Goal: Information Seeking & Learning: Learn about a topic

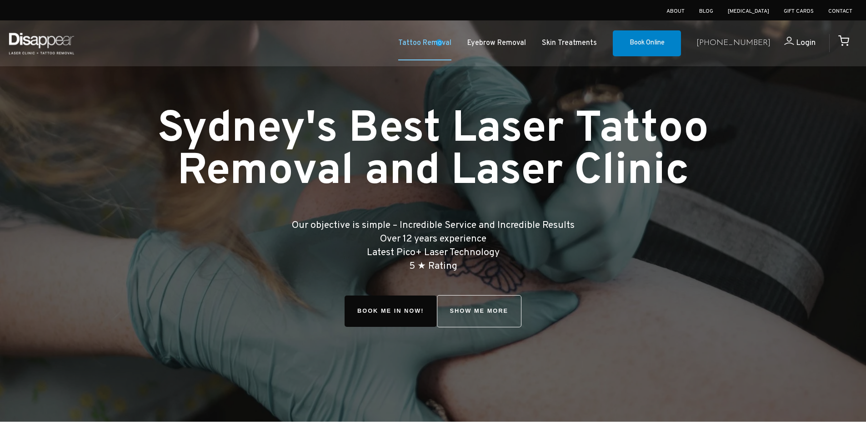
click at [444, 42] on link "Tattoo Removal" at bounding box center [424, 43] width 53 height 13
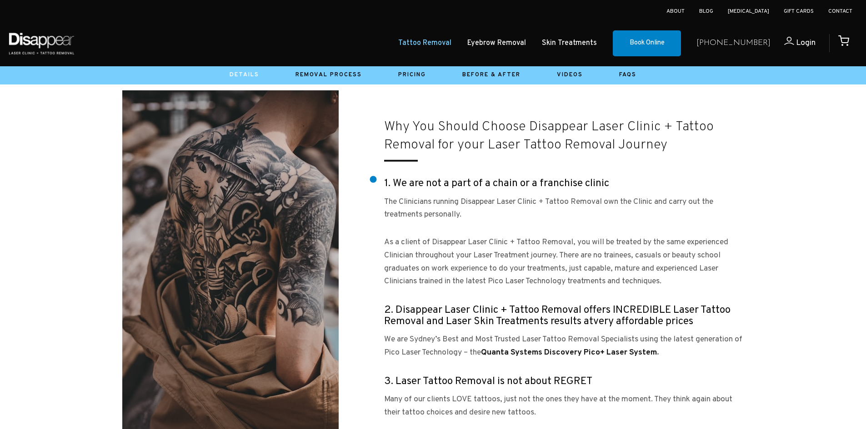
scroll to position [773, 0]
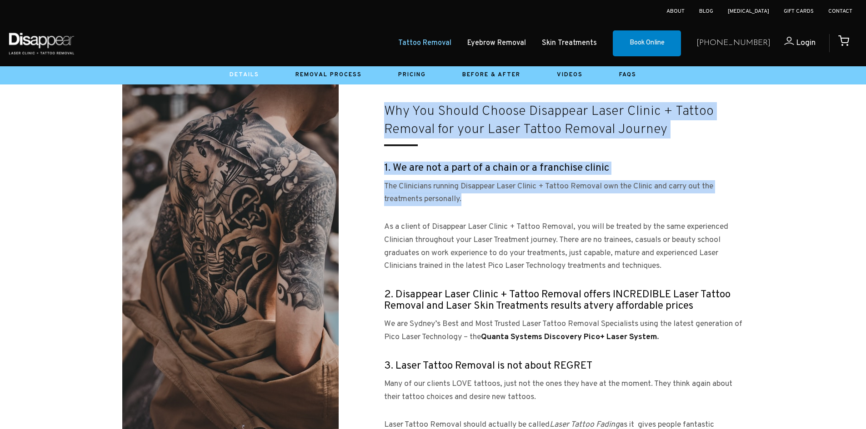
drag, startPoint x: 375, startPoint y: 190, endPoint x: 479, endPoint y: 195, distance: 103.7
click at [479, 195] on div "Why You Should Choose Disappear Laser Clinic + Tattoo Removal for your Laser Ta…" at bounding box center [433, 281] width 622 height 412
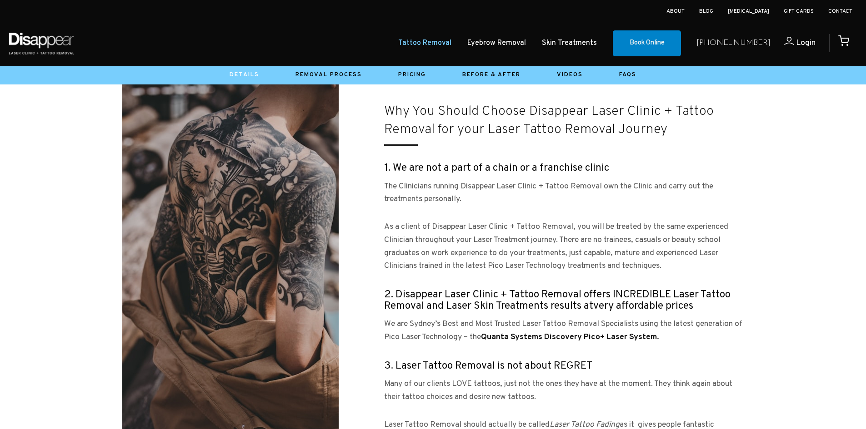
click at [503, 216] on div "Why You Should Choose Disappear Laser Clinic + Tattoo Removal for your Laser Ta…" at bounding box center [563, 281] width 359 height 358
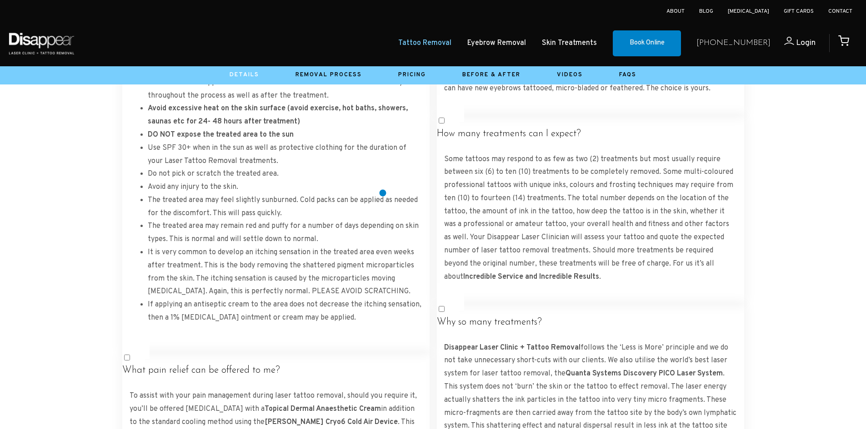
scroll to position [1818, 0]
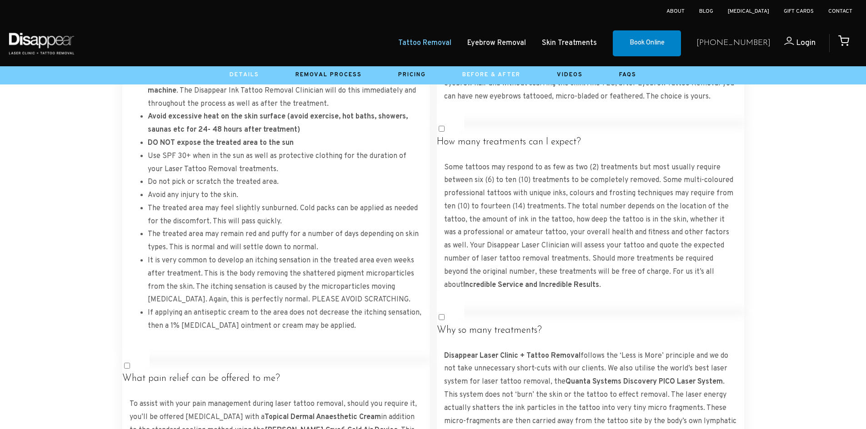
click at [512, 75] on link "Before & After" at bounding box center [491, 74] width 58 height 7
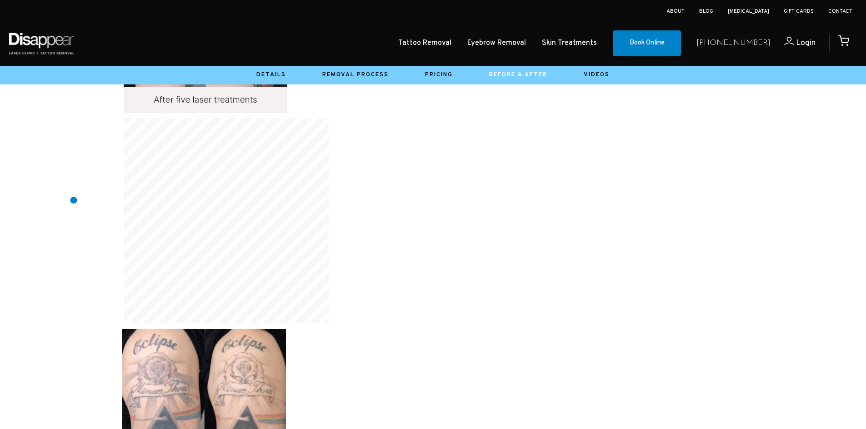
scroll to position [3999, 0]
